Goal: Navigation & Orientation: Find specific page/section

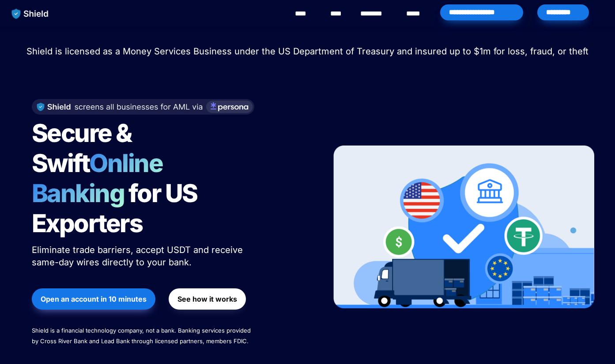
click at [387, 18] on link "********" at bounding box center [375, 13] width 31 height 11
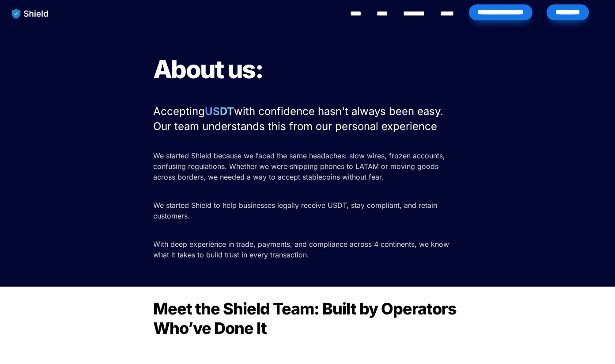
click at [350, 15] on link "****" at bounding box center [355, 13] width 11 height 11
